Goal: Transaction & Acquisition: Subscribe to service/newsletter

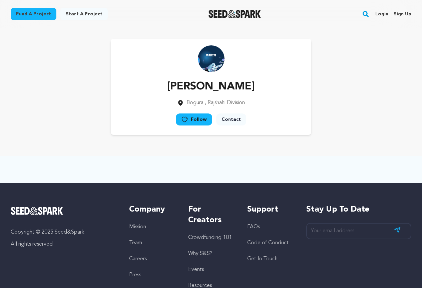
click at [401, 14] on link "Sign up" at bounding box center [402, 14] width 18 height 11
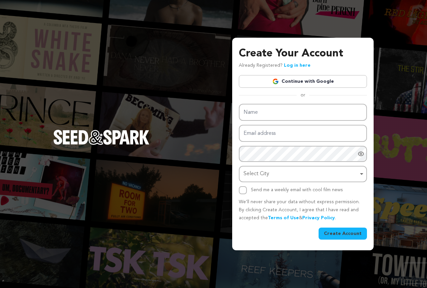
click at [309, 84] on link "Continue with Google" at bounding box center [303, 81] width 128 height 13
